Goal: Task Accomplishment & Management: Use online tool/utility

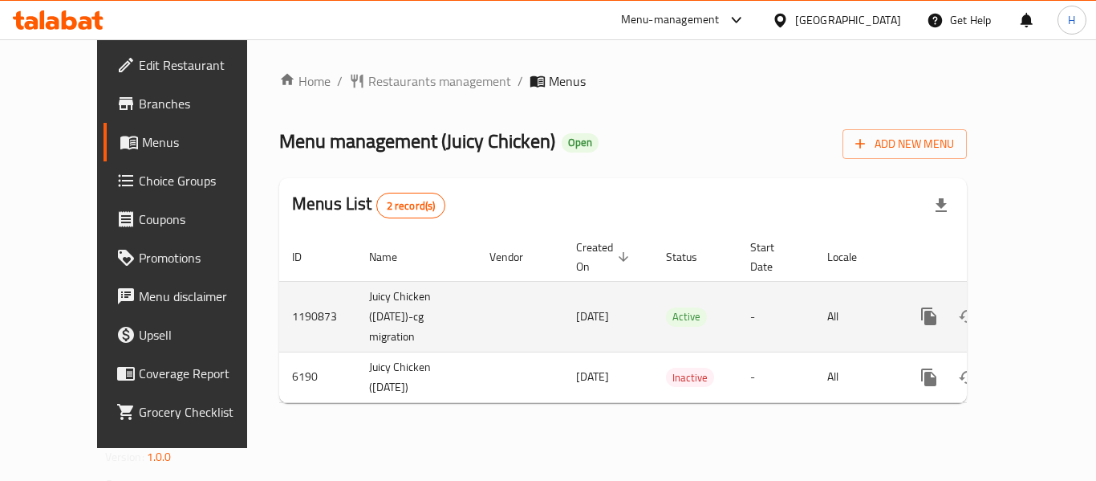
click at [1036, 297] on link "enhanced table" at bounding box center [1044, 316] width 39 height 39
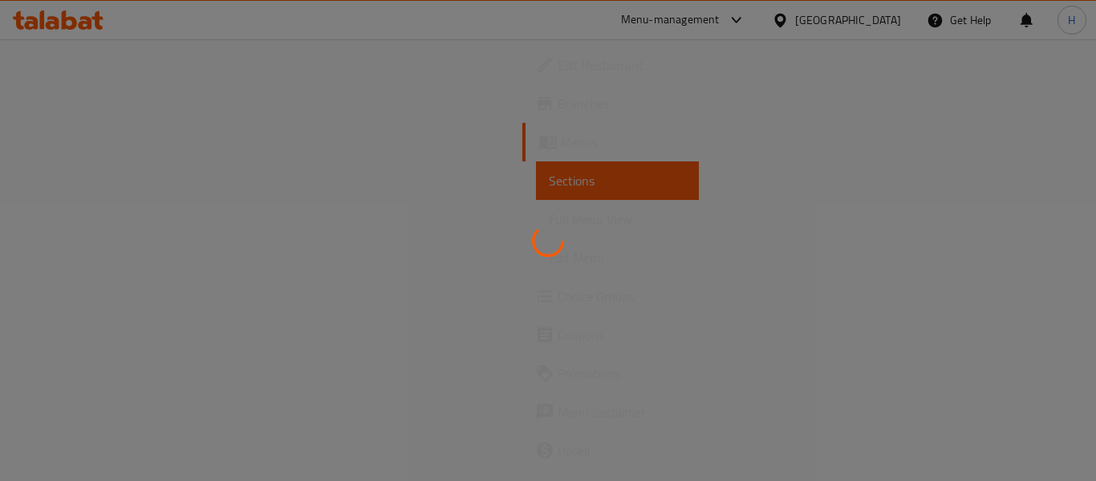
click at [1036, 285] on div at bounding box center [548, 240] width 1096 height 481
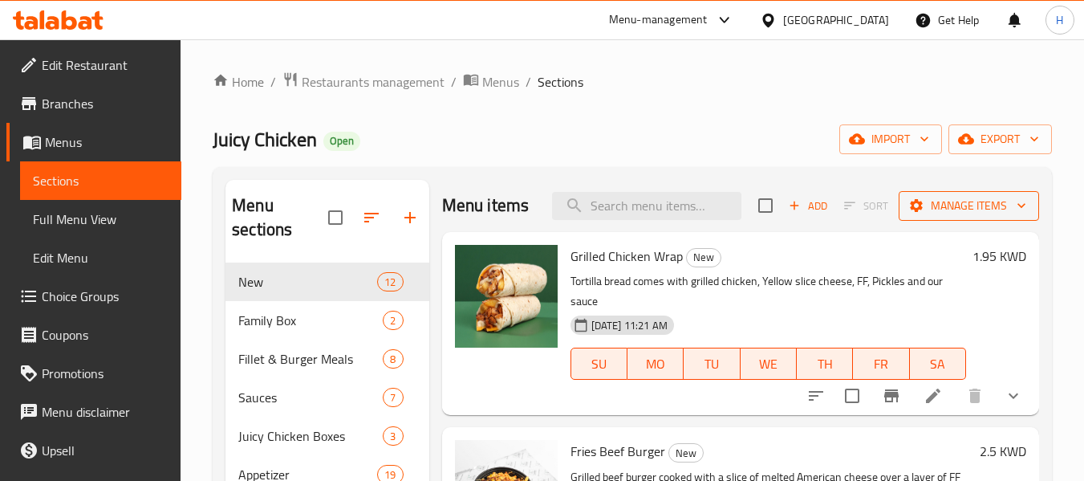
click at [933, 194] on button "Manage items" at bounding box center [968, 206] width 140 height 30
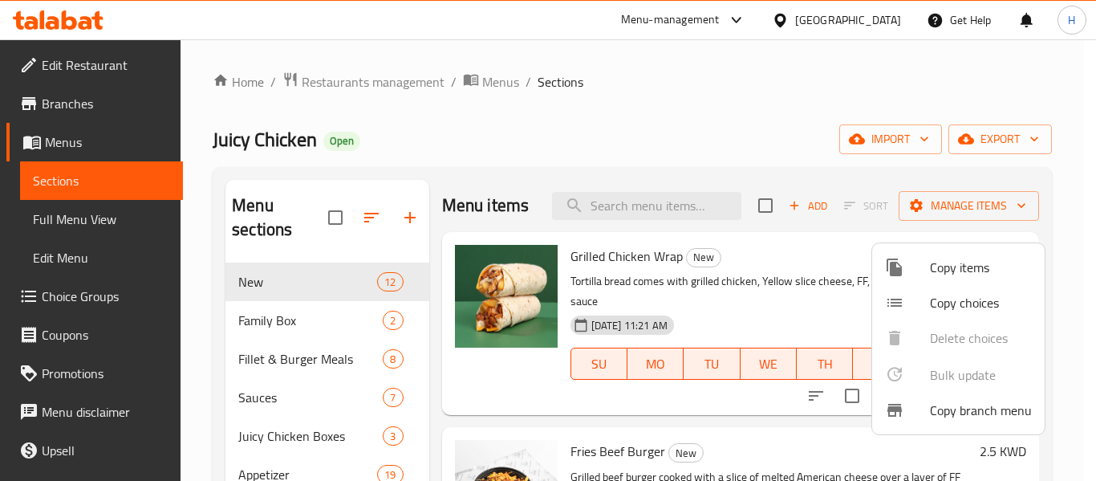
click at [955, 411] on span "Copy branch menu" at bounding box center [981, 409] width 102 height 19
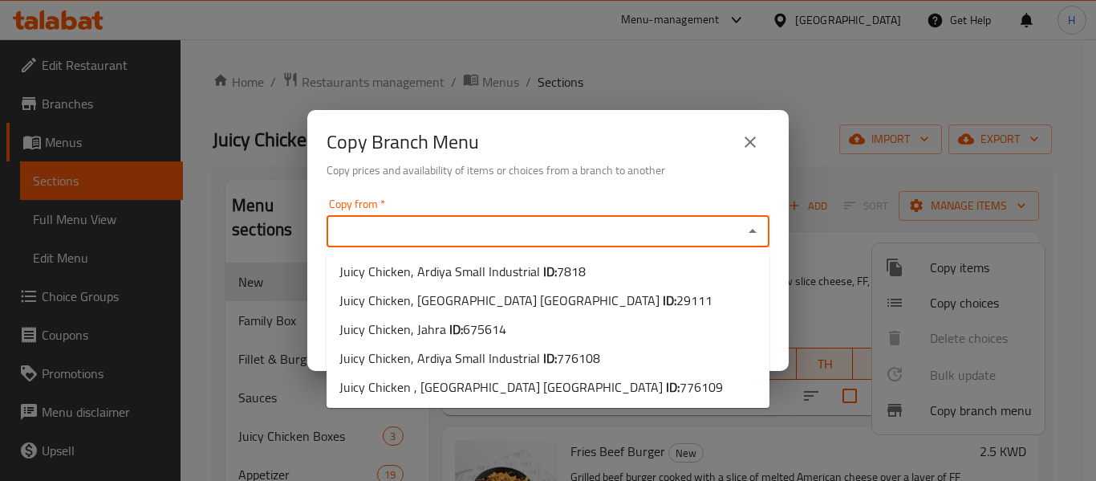
click at [478, 230] on input "Copy from   *" at bounding box center [534, 231] width 407 height 22
click at [483, 325] on span "675614" at bounding box center [484, 329] width 43 height 24
type input "Juicy Chicken, Jahra"
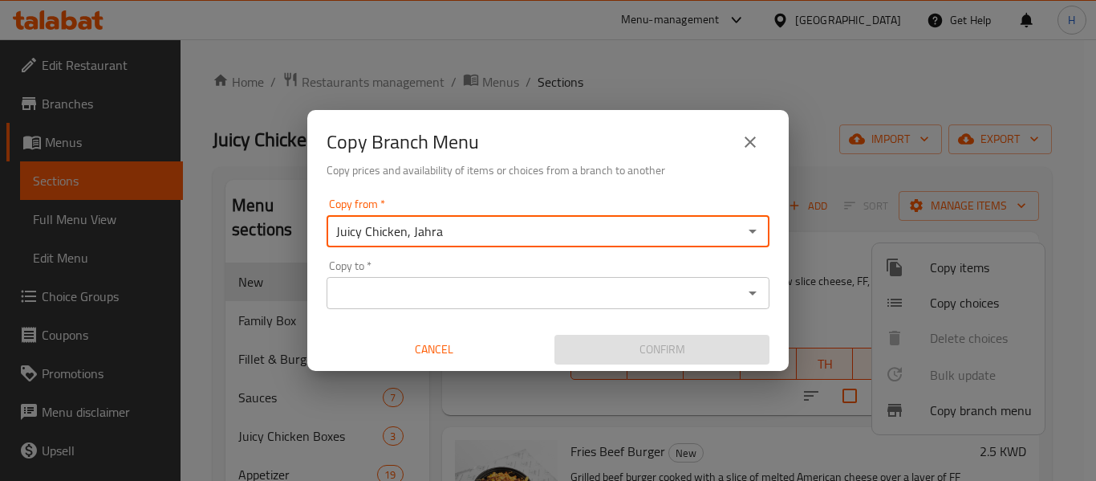
click at [484, 294] on input "Copy to   *" at bounding box center [534, 293] width 407 height 22
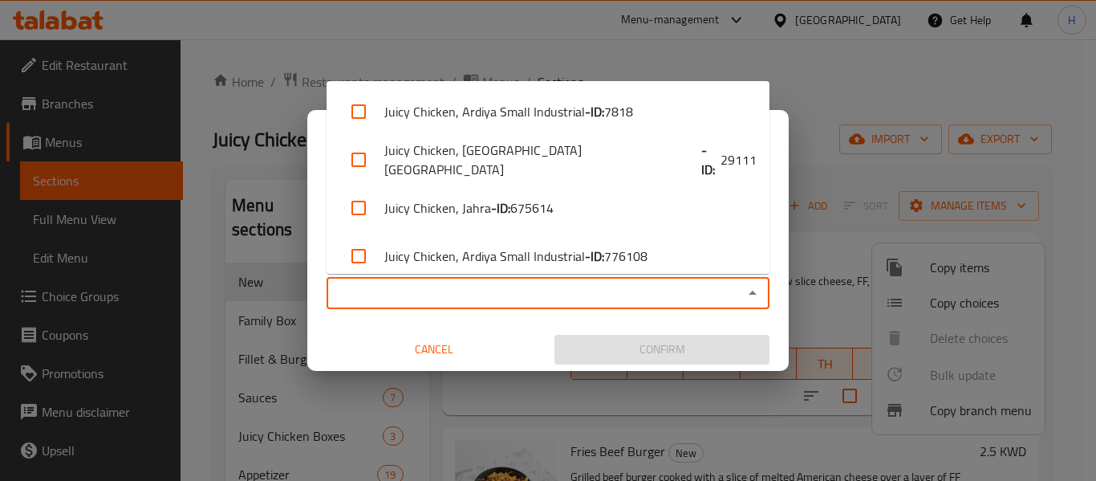
click at [479, 285] on input "Copy to   *" at bounding box center [534, 293] width 407 height 22
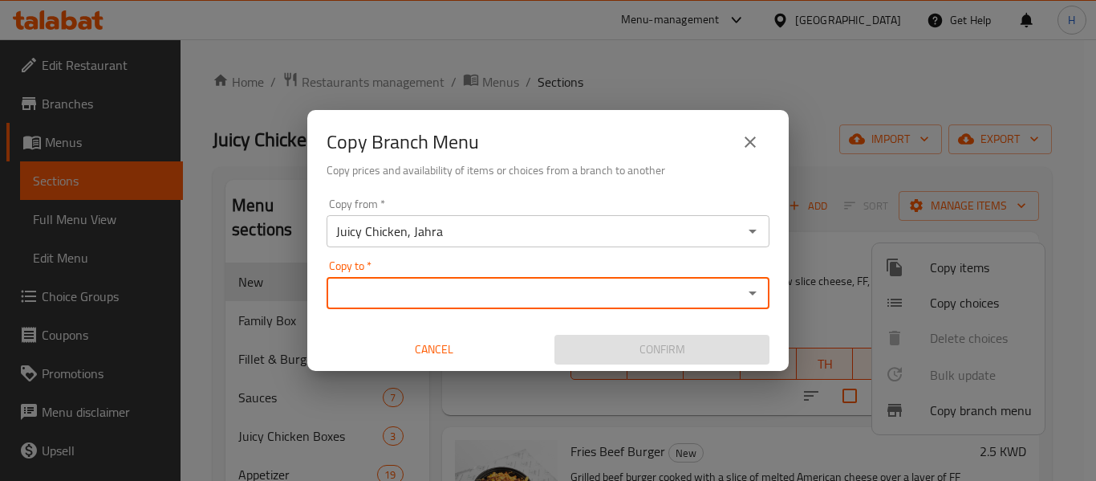
click at [480, 299] on input "Copy to   *" at bounding box center [534, 293] width 407 height 22
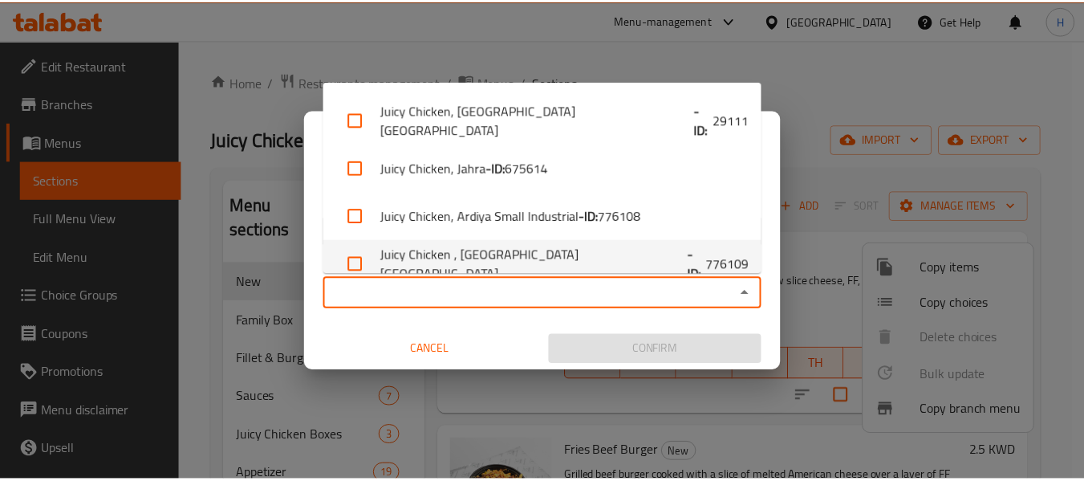
scroll to position [61, 0]
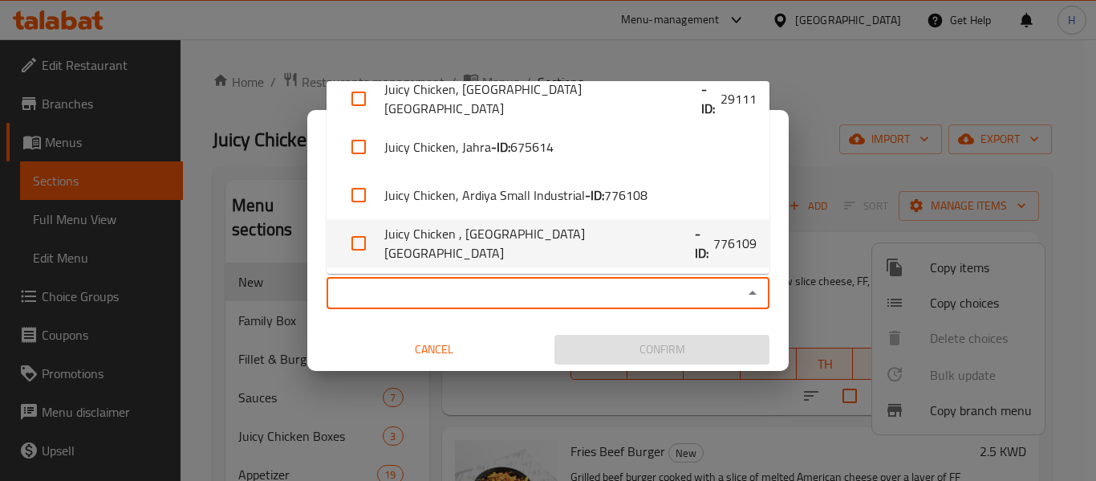
click at [468, 240] on li "Juicy Chicken , [GEOGRAPHIC_DATA] [GEOGRAPHIC_DATA] - ID: 776109" at bounding box center [547, 243] width 443 height 48
checkbox input "true"
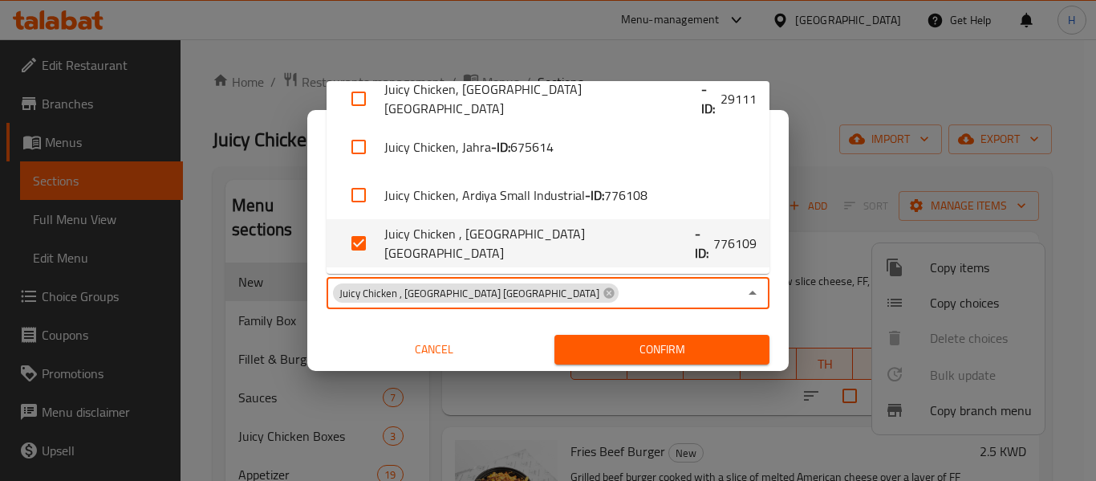
click at [644, 351] on span "Confirm" at bounding box center [661, 349] width 189 height 20
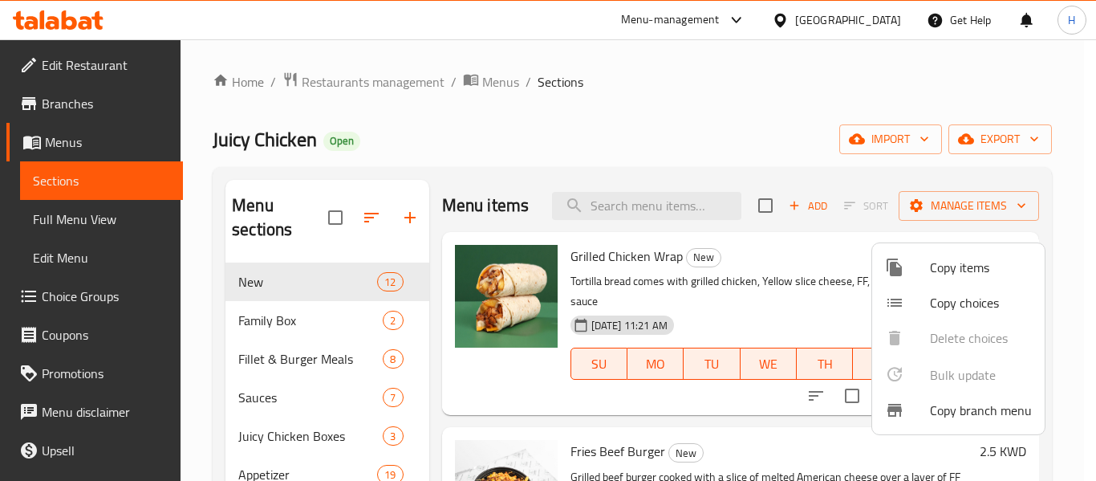
click at [81, 106] on div at bounding box center [548, 240] width 1096 height 481
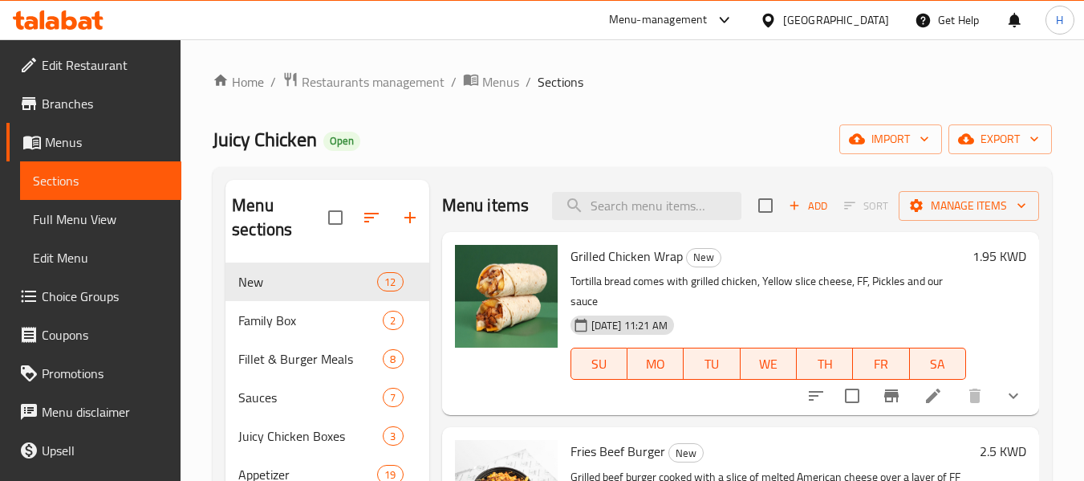
click at [81, 106] on span "Branches" at bounding box center [105, 103] width 127 height 19
